Goal: Find specific page/section: Find specific page/section

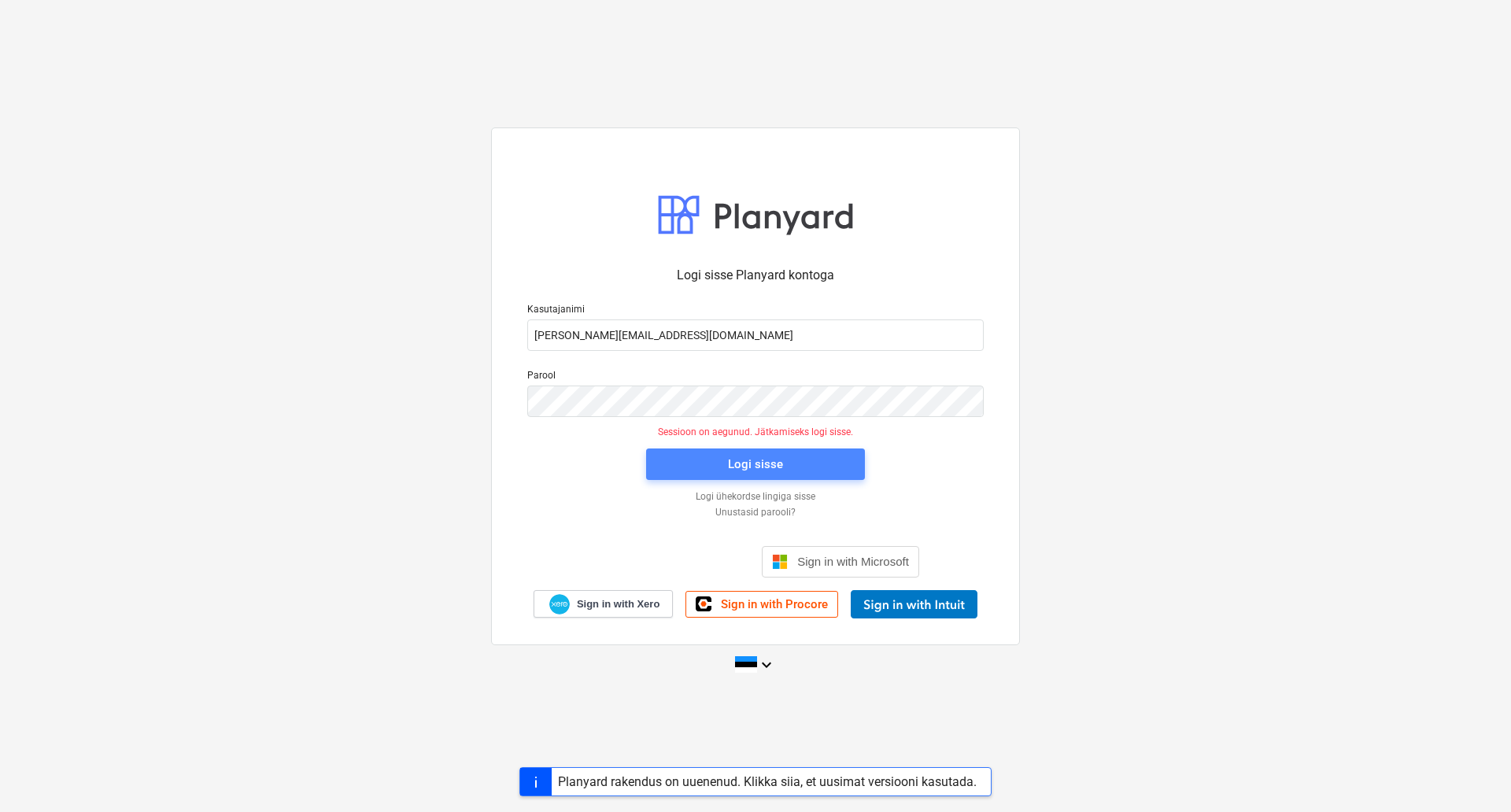
click at [784, 457] on span "Logi sisse" at bounding box center [755, 463] width 181 height 21
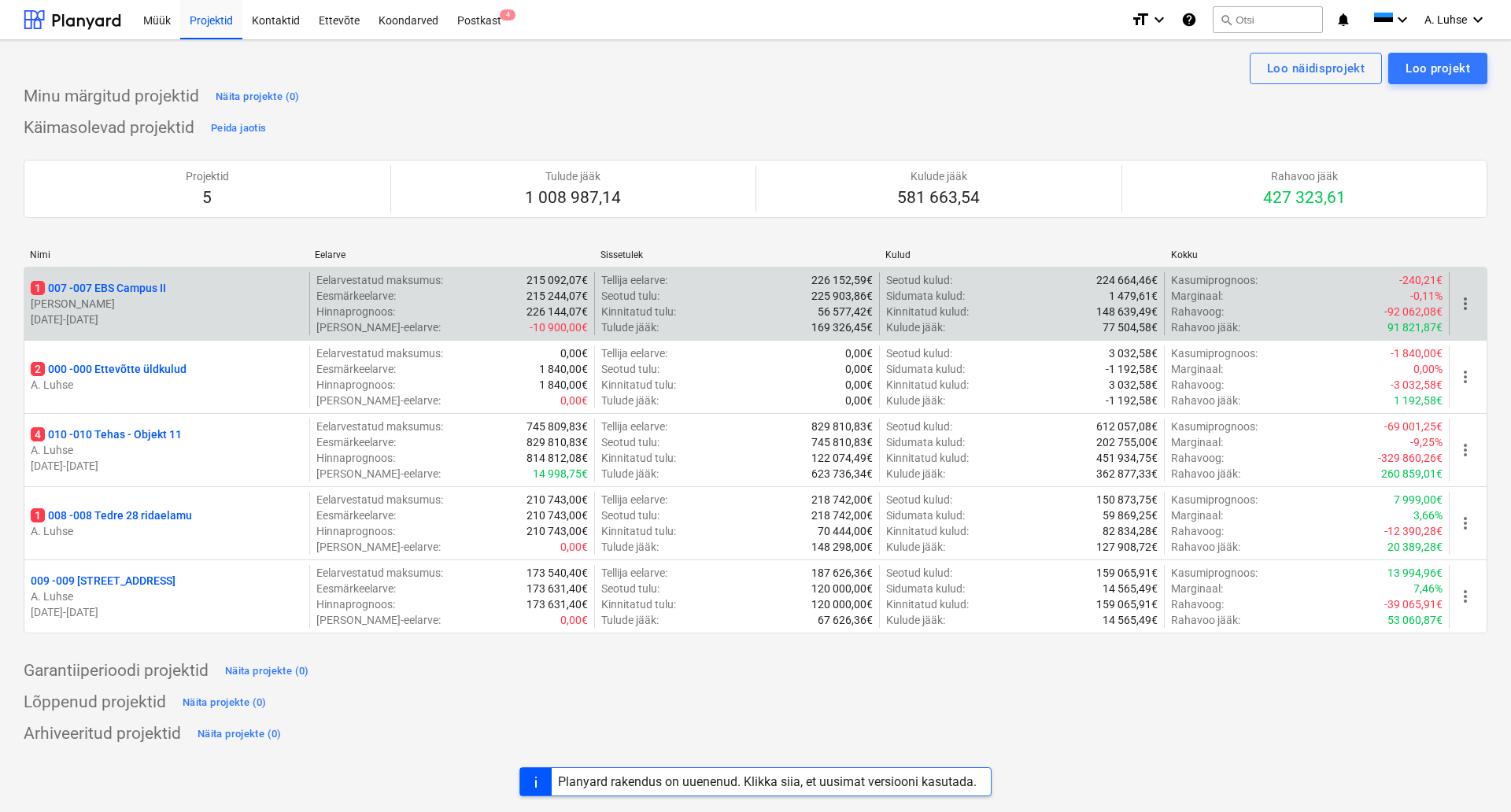
click at [203, 307] on p "[PERSON_NAME]" at bounding box center [166, 304] width 273 height 16
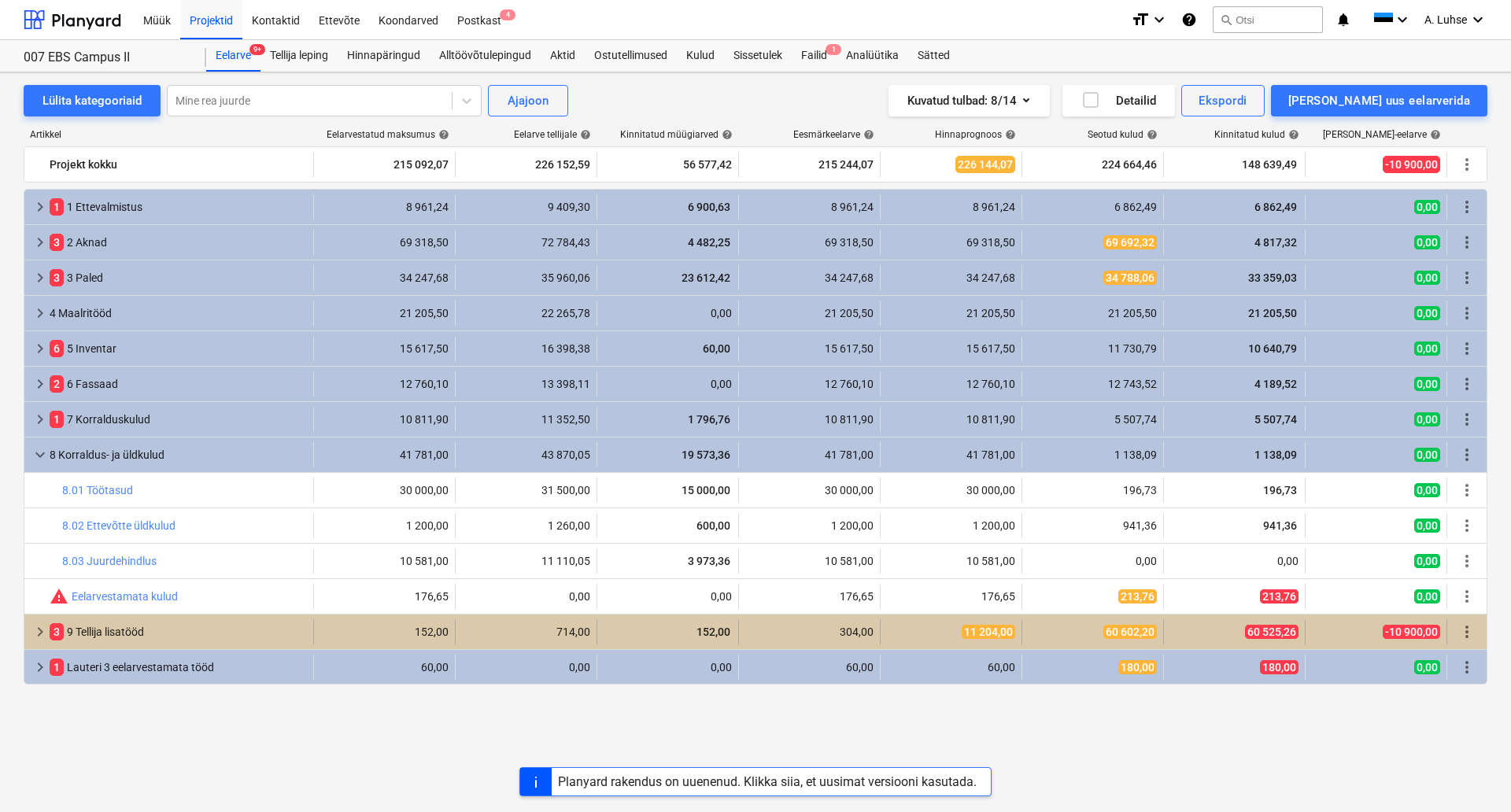
click at [150, 643] on div "3 9 Tellija lisatööd" at bounding box center [178, 632] width 257 height 25
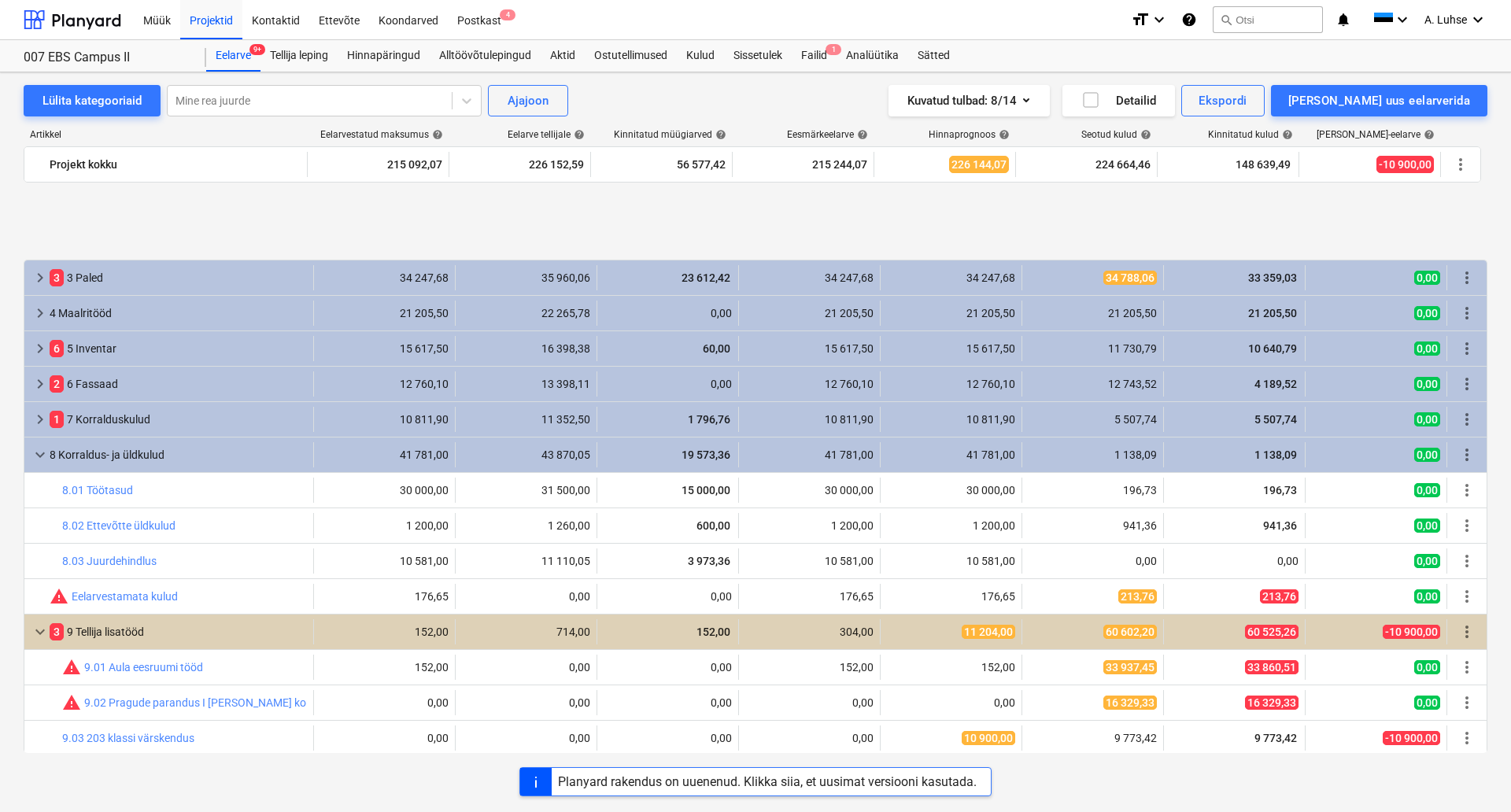
scroll to position [108, 0]
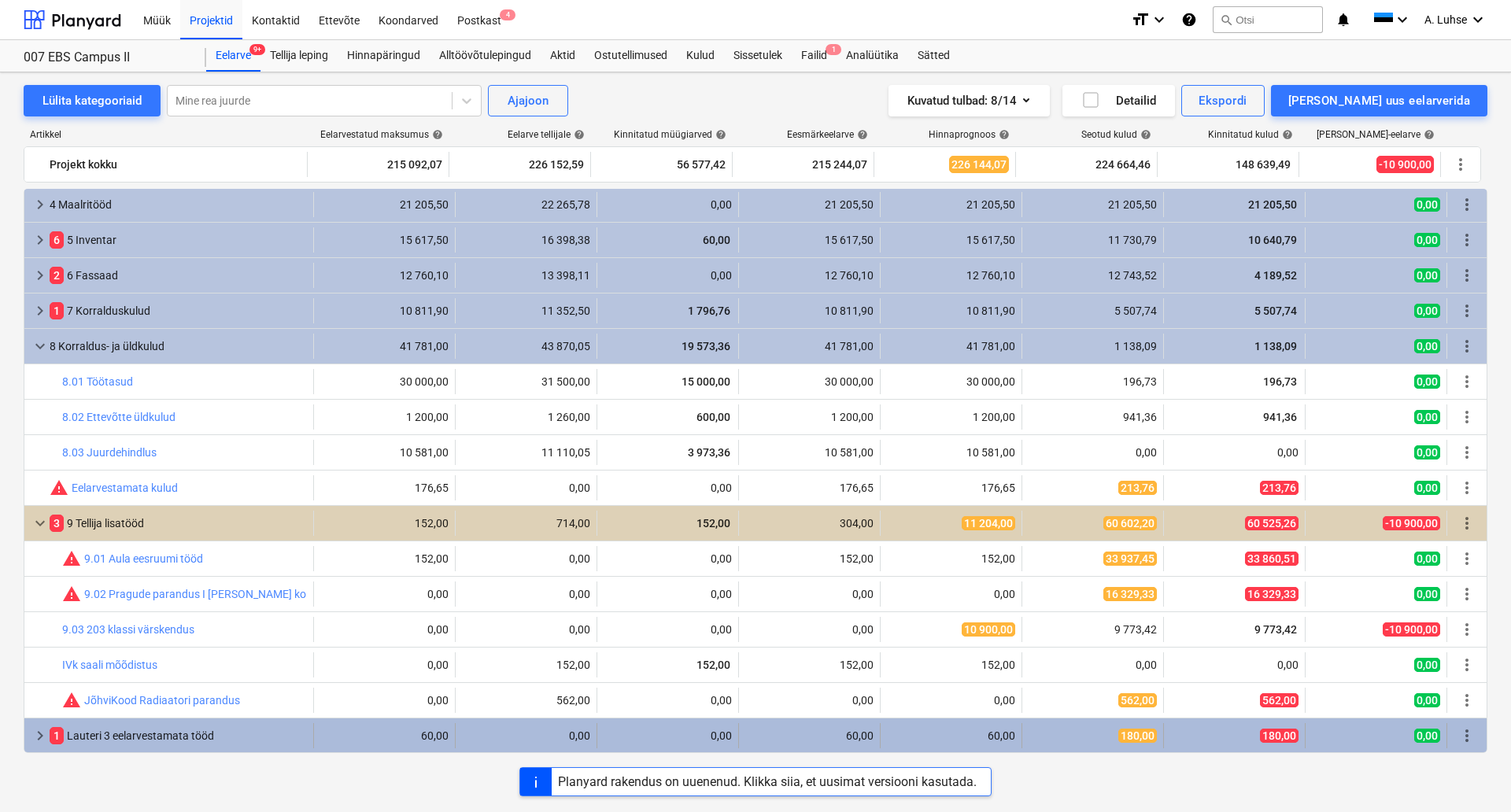
click at [168, 726] on div "1 Lauteri 3 eelarvestamata tööd" at bounding box center [178, 736] width 257 height 25
click at [38, 734] on span "keyboard_arrow_down" at bounding box center [39, 735] width 19 height 19
click at [38, 732] on span "keyboard_arrow_right" at bounding box center [39, 735] width 19 height 19
click at [82, 736] on div "1 Lauteri 3 eelarvestamata tööd" at bounding box center [178, 736] width 257 height 25
click at [211, 747] on div "1 Lauteri 3 eelarvestamata tööd" at bounding box center [178, 736] width 257 height 25
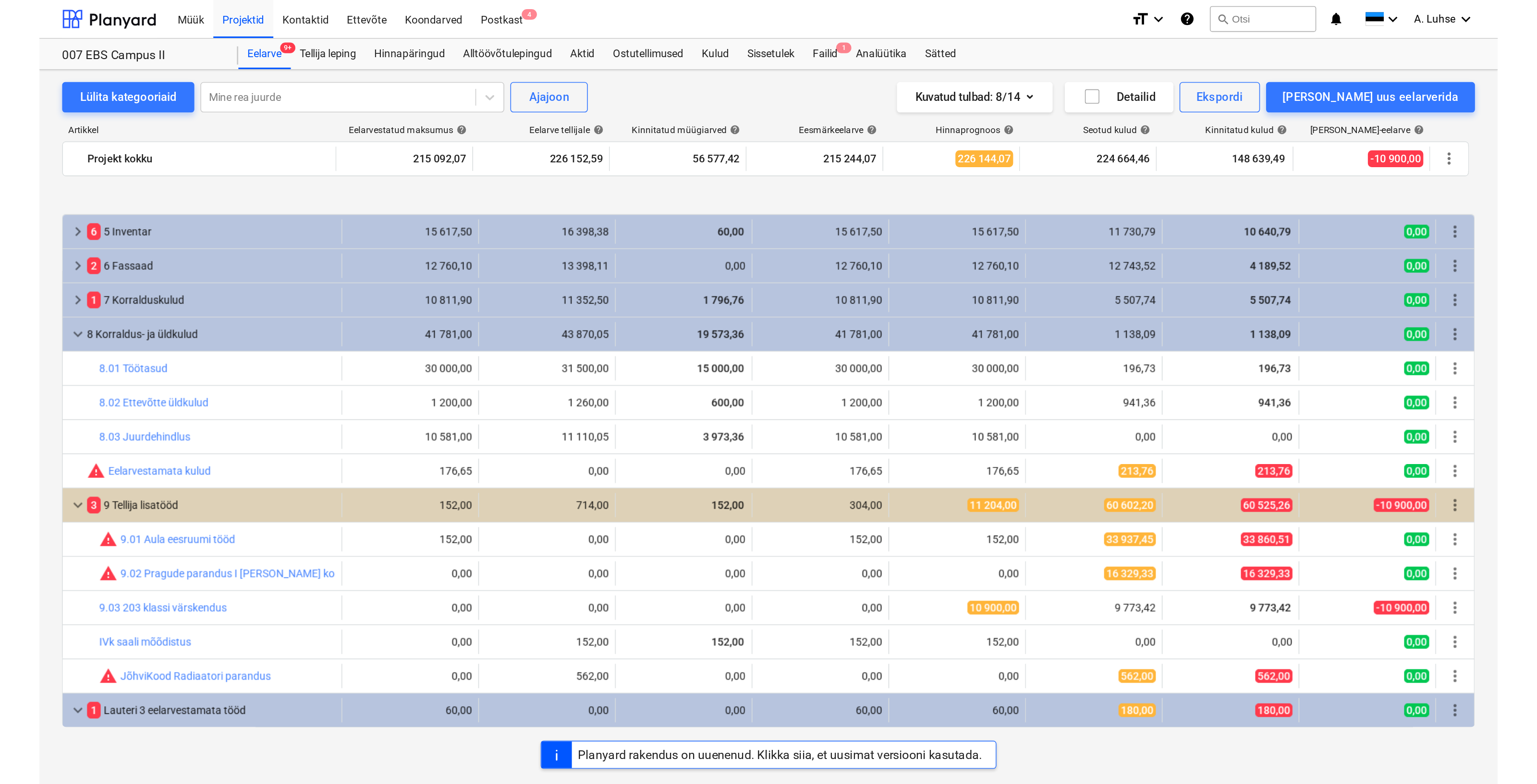
scroll to position [110, 0]
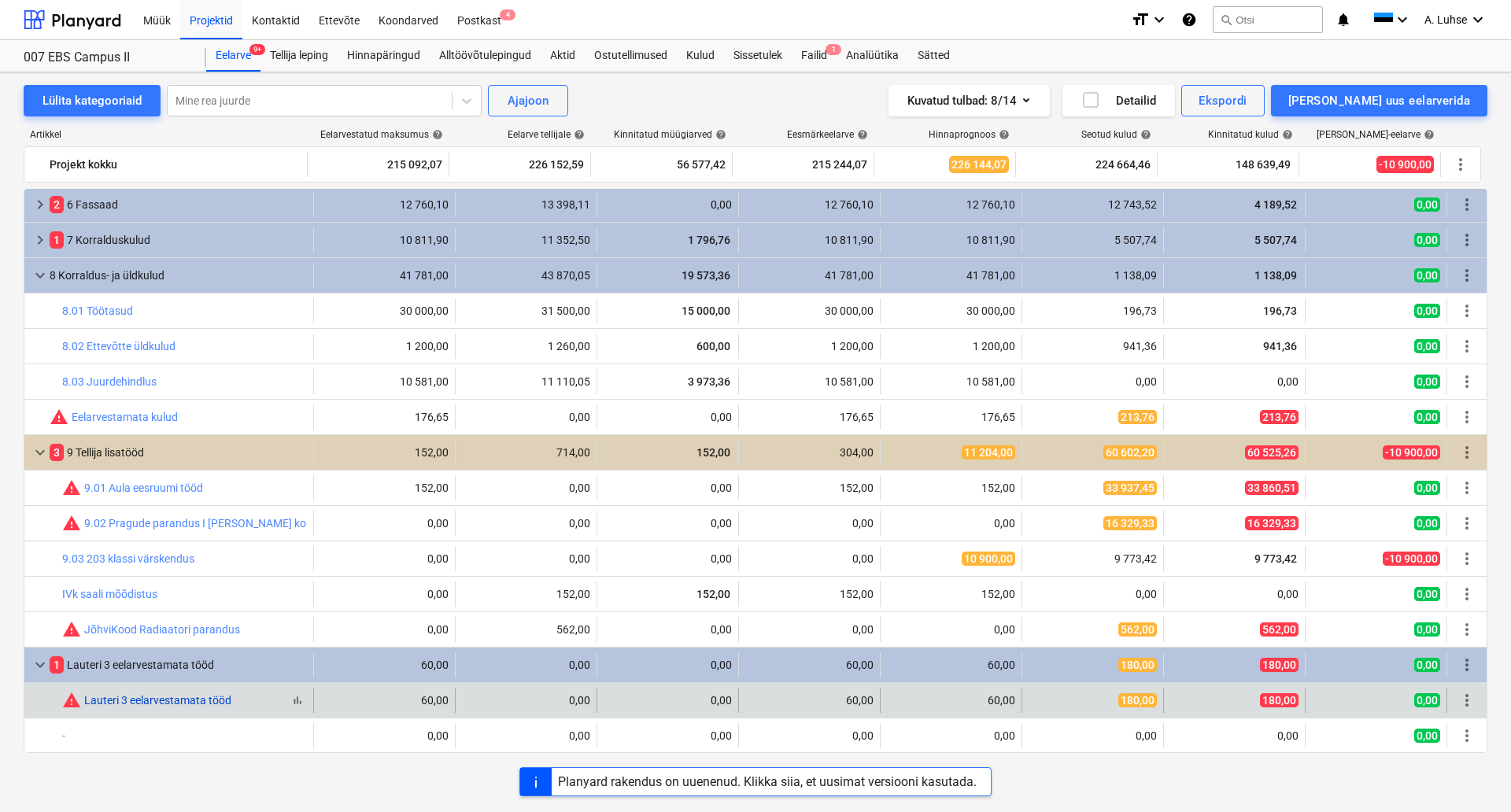
click at [153, 696] on link "Lauteri 3 eelarvestamata tööd" at bounding box center [157, 700] width 148 height 13
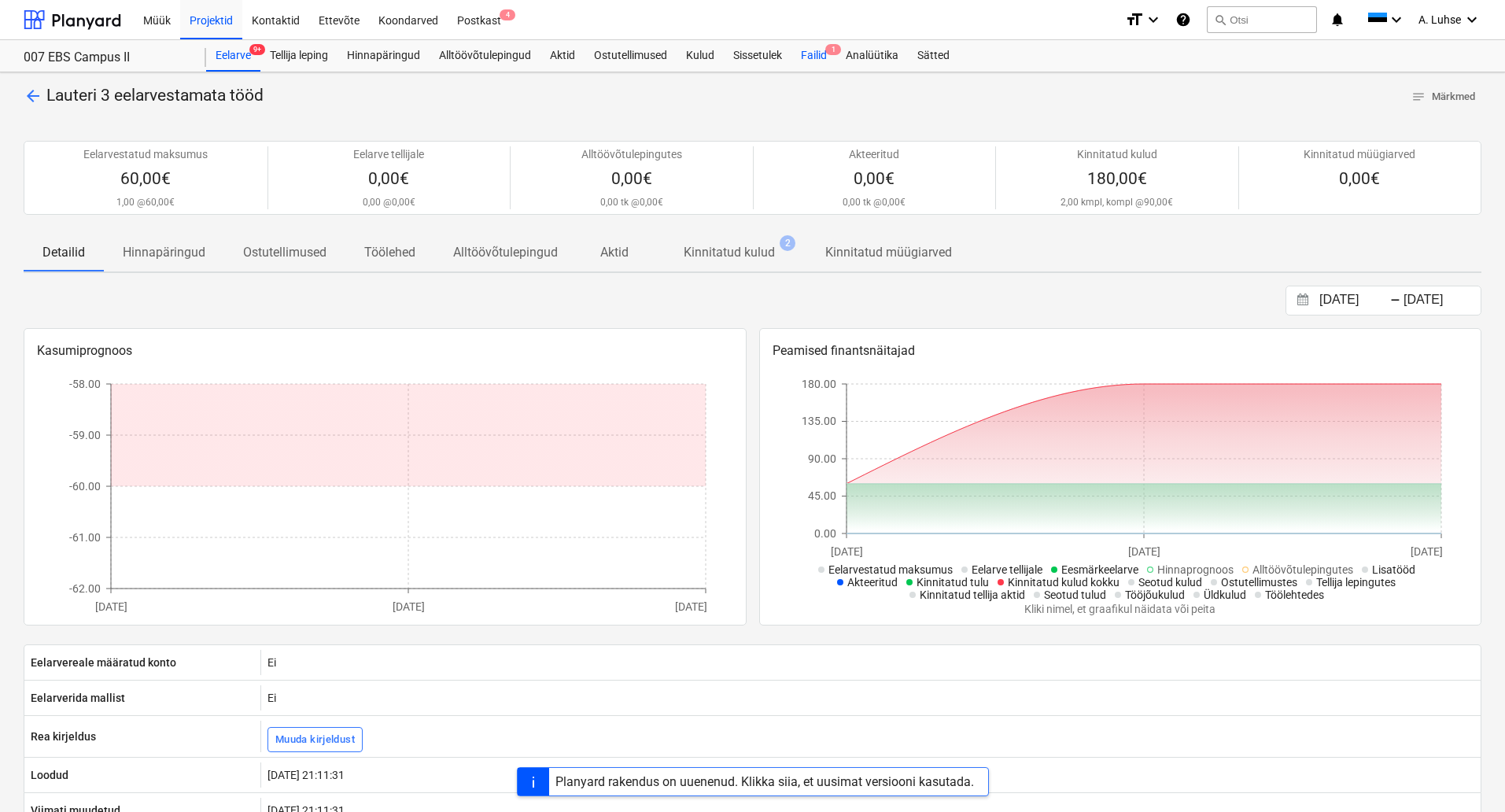
click at [805, 52] on div "Failid 1" at bounding box center [814, 56] width 45 height 31
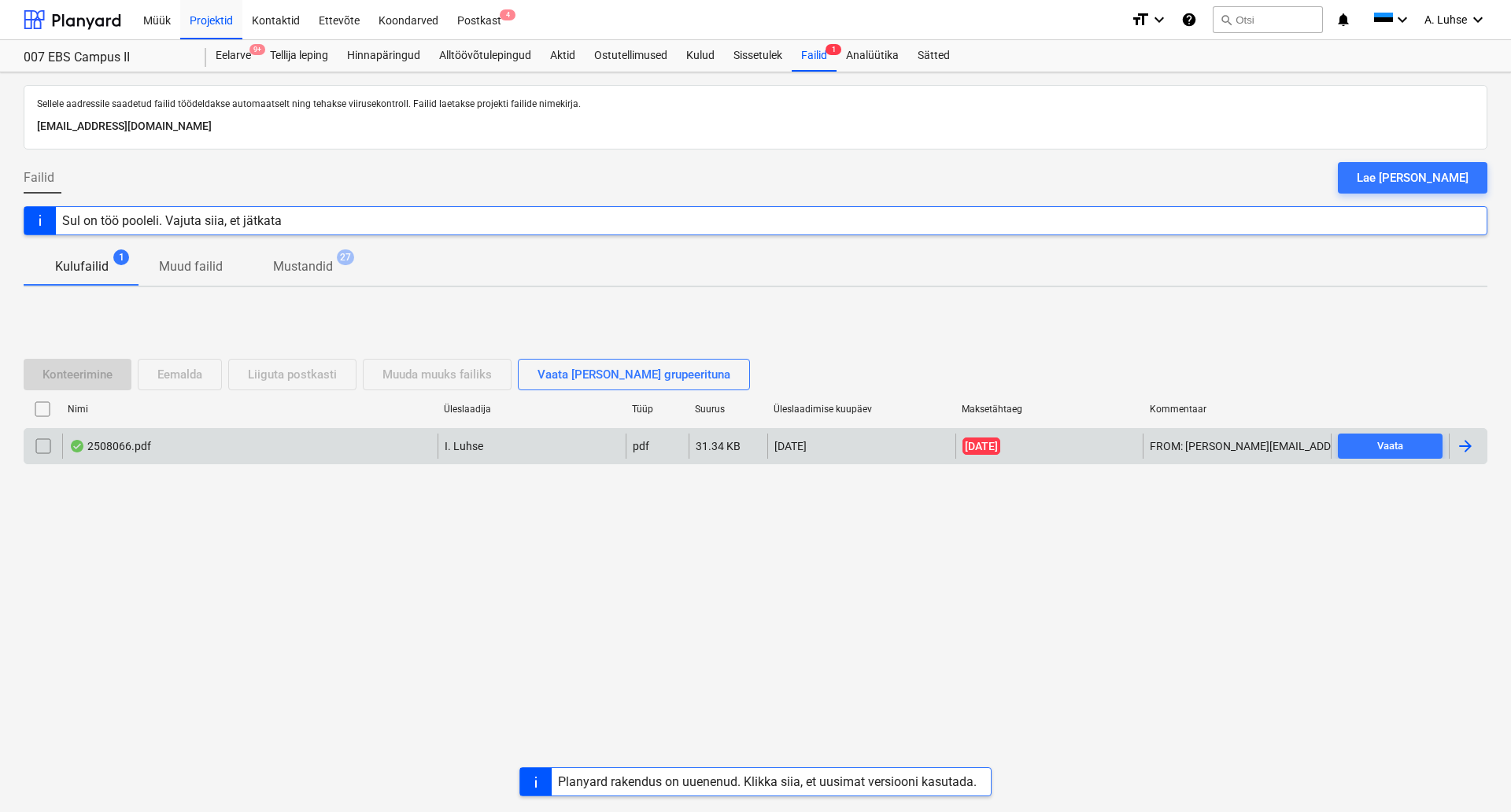
click at [171, 447] on div "2508066.pdf" at bounding box center [250, 447] width 375 height 25
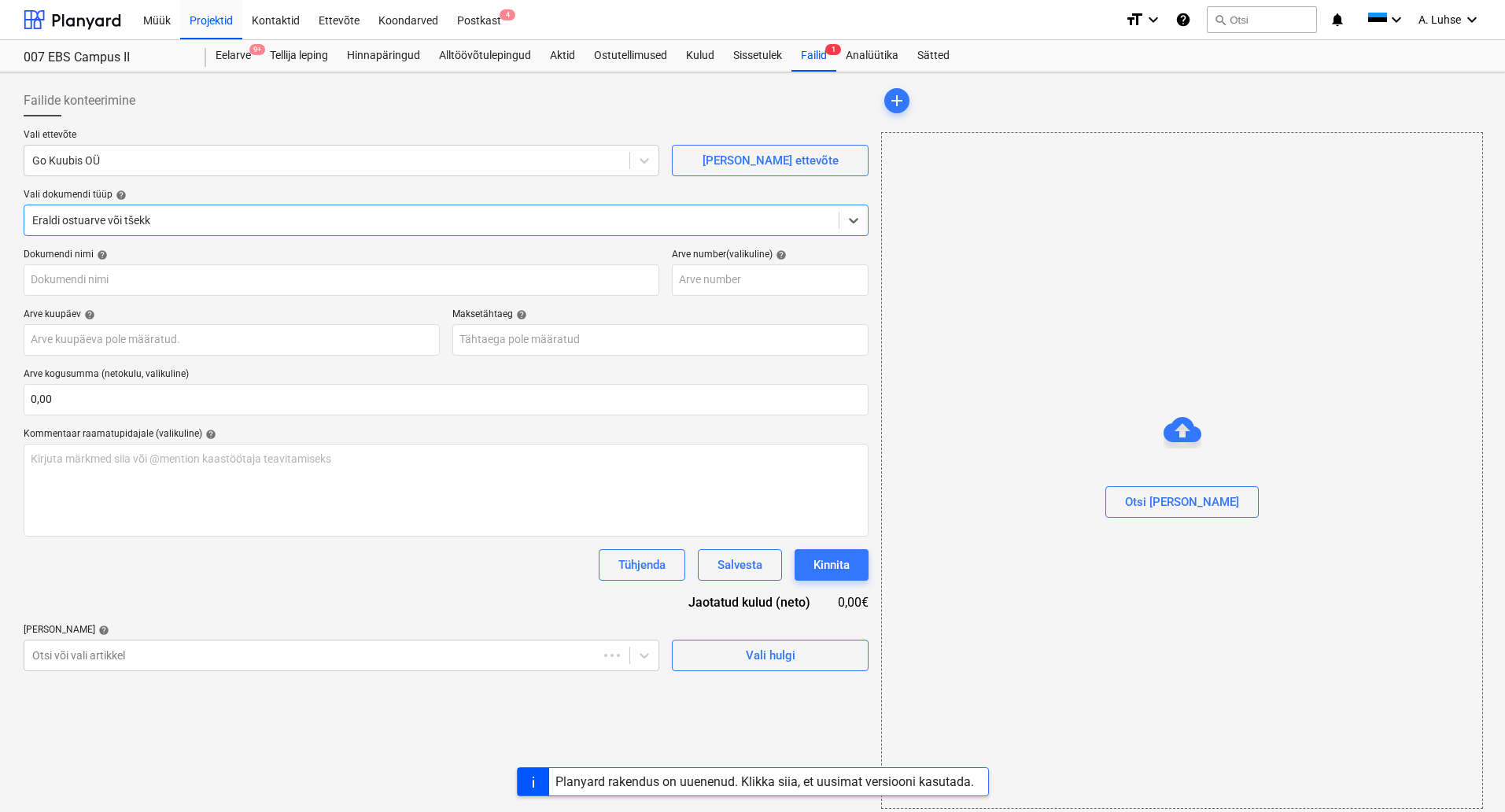
type input "2508066"
type input "[DATE]"
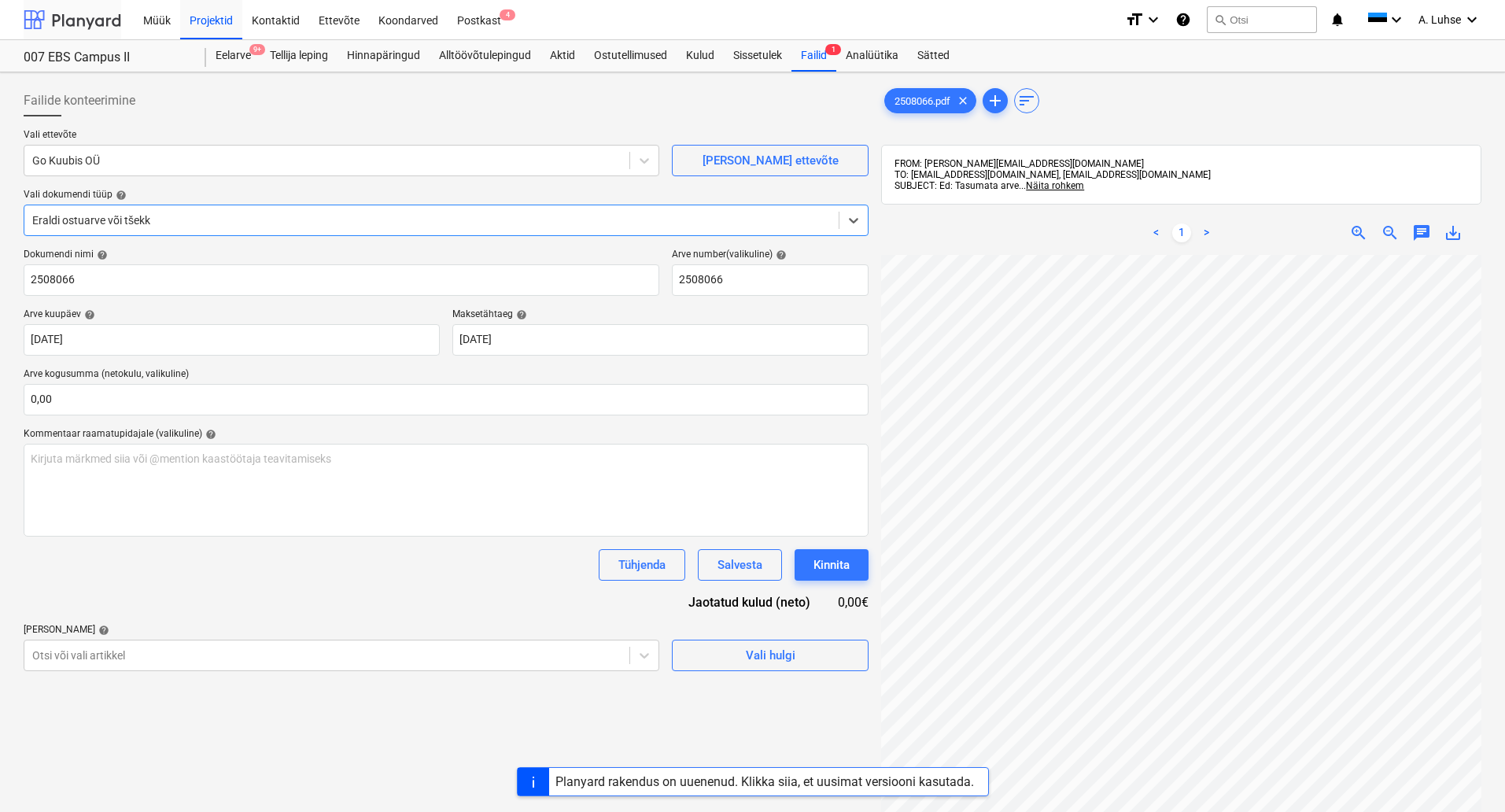
click at [84, 31] on div at bounding box center [72, 20] width 98 height 39
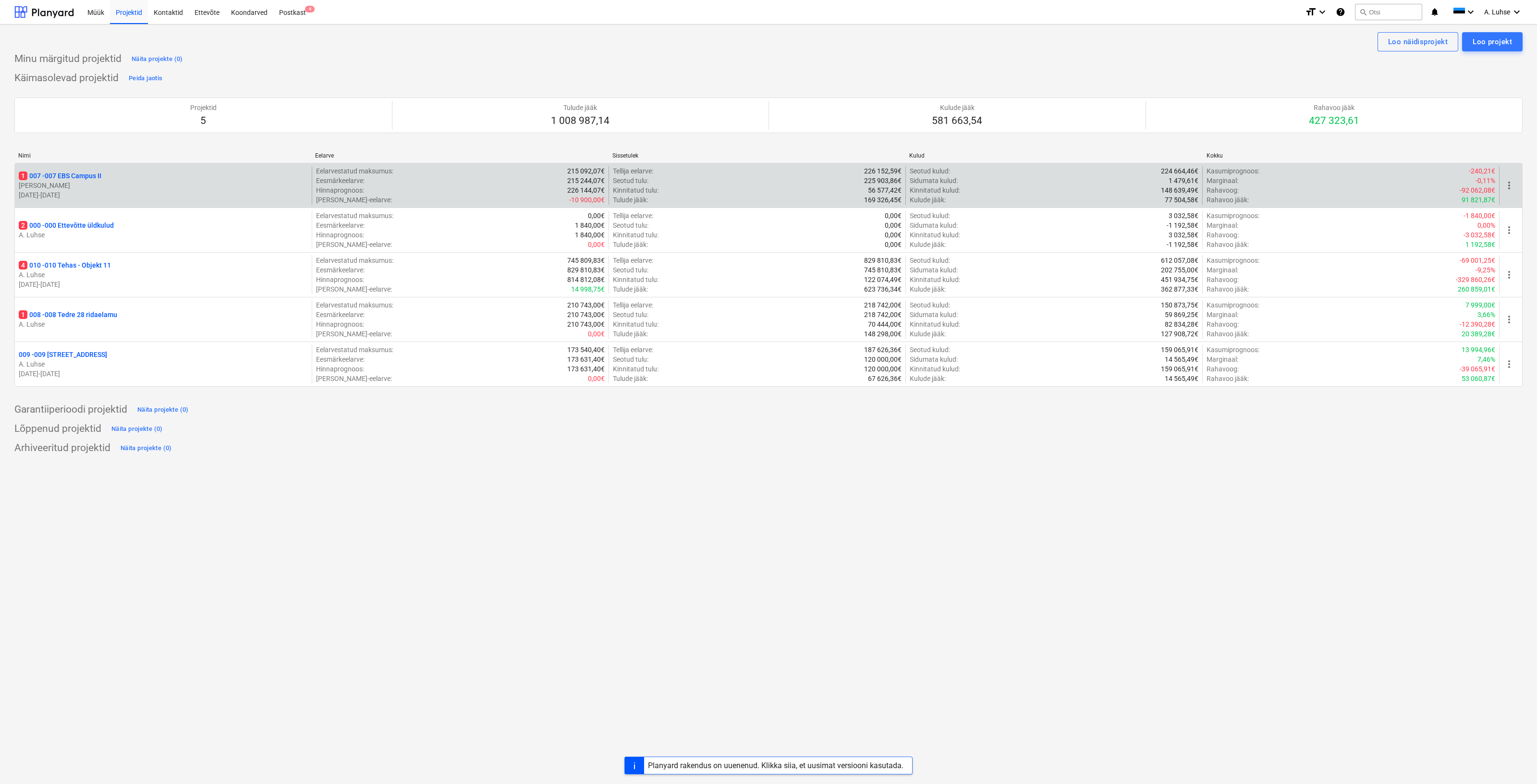
click at [79, 178] on p "1 007 - 007 EBS Campus II" at bounding box center [60, 176] width 82 height 10
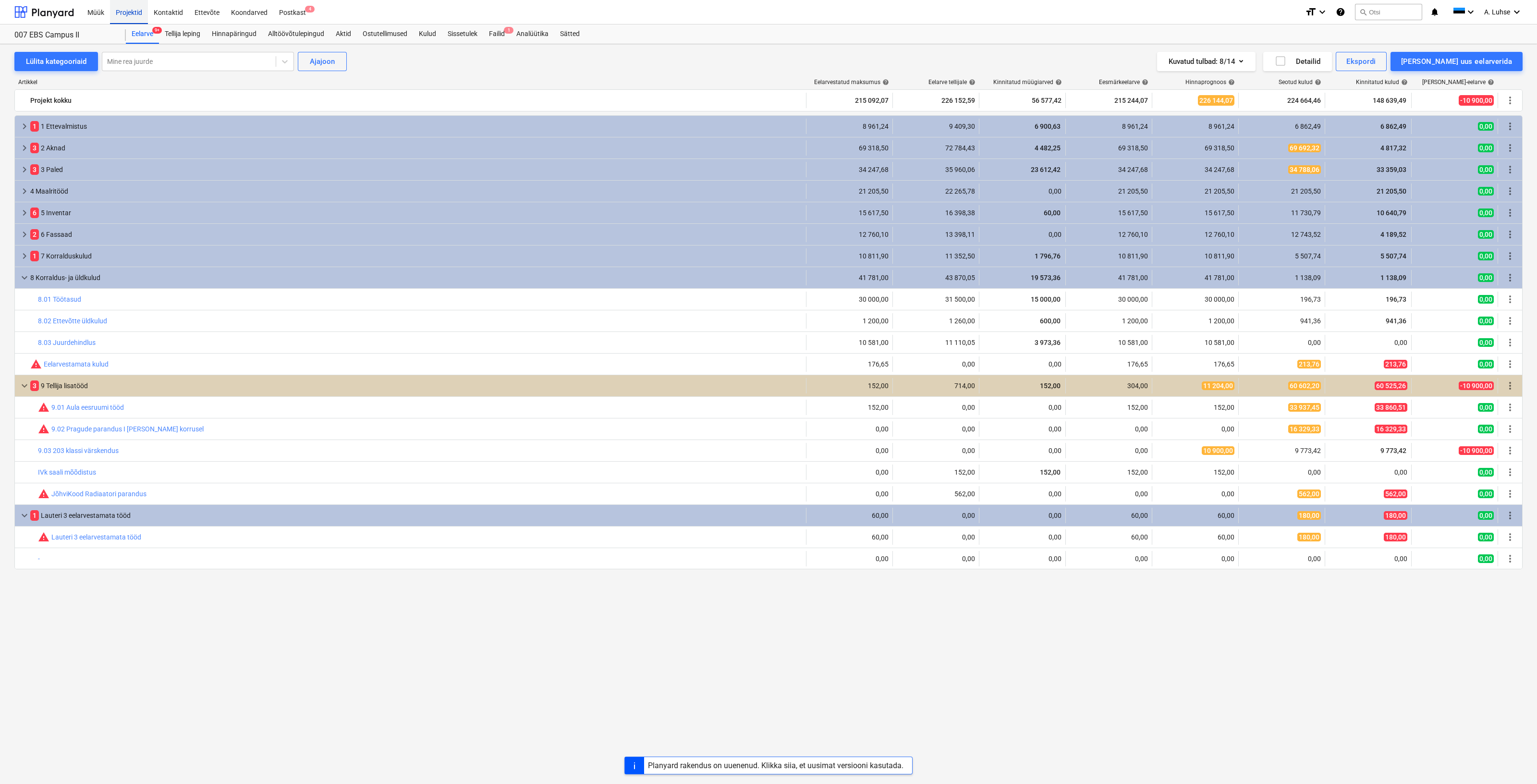
click at [133, 8] on div "Projektid" at bounding box center [129, 11] width 38 height 24
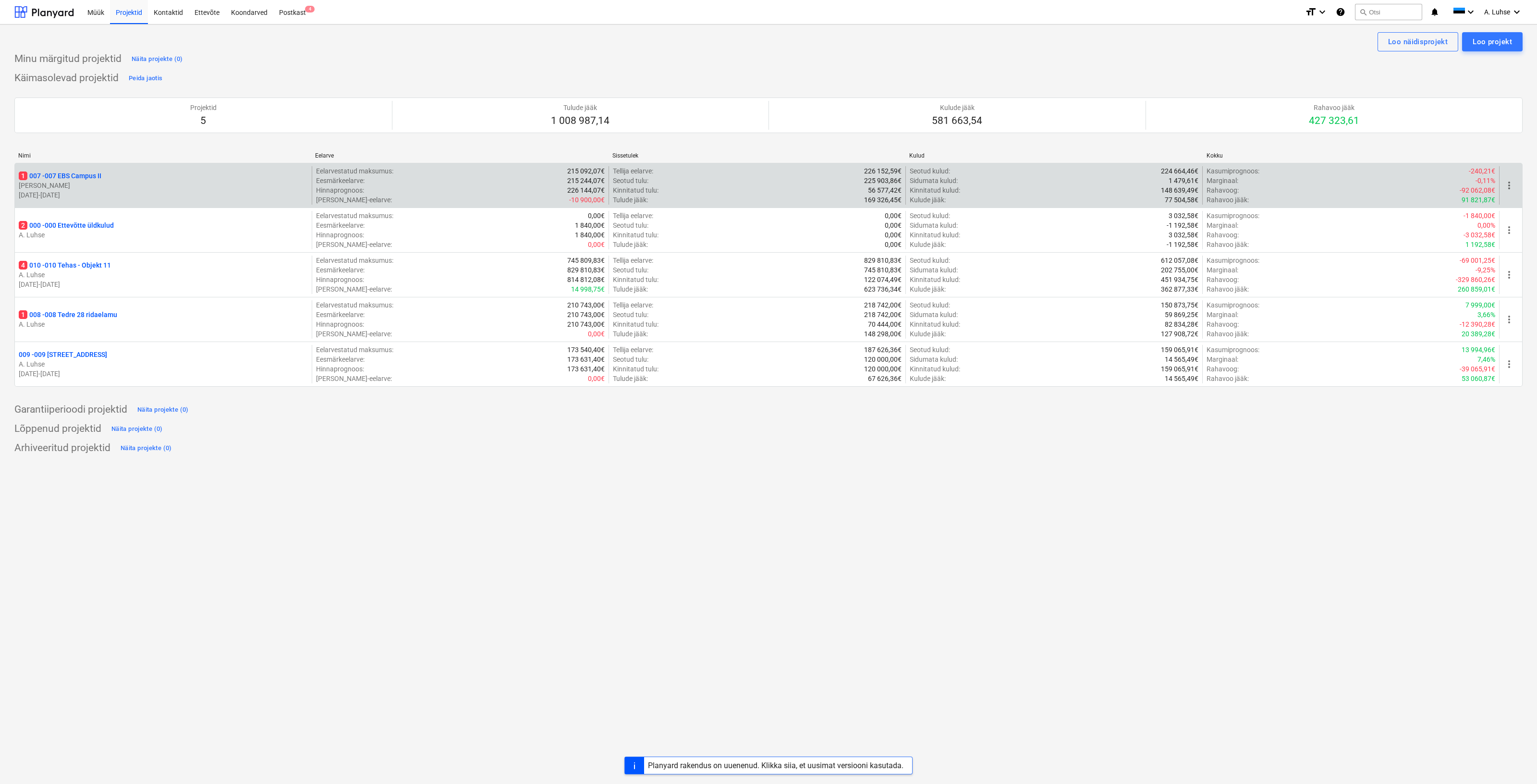
click at [83, 171] on p "1 007 - 007 EBS Campus II" at bounding box center [60, 176] width 82 height 10
